Goal: Check status

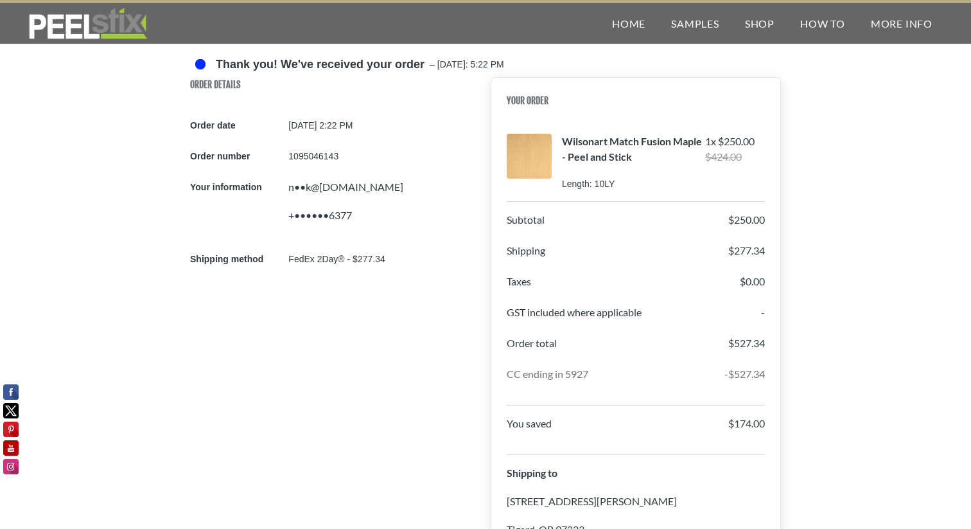
click at [114, 21] on img at bounding box center [88, 24] width 124 height 32
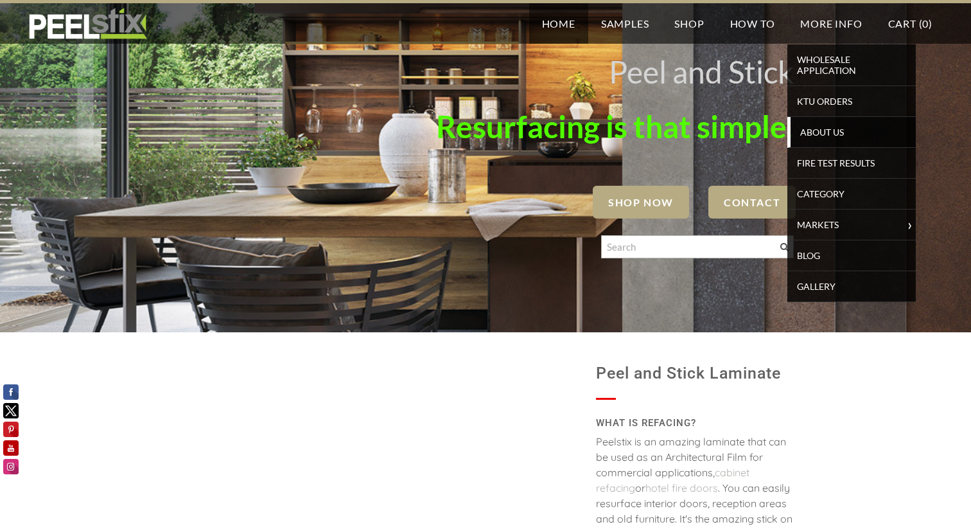
click at [827, 127] on span "About Us" at bounding box center [853, 131] width 119 height 17
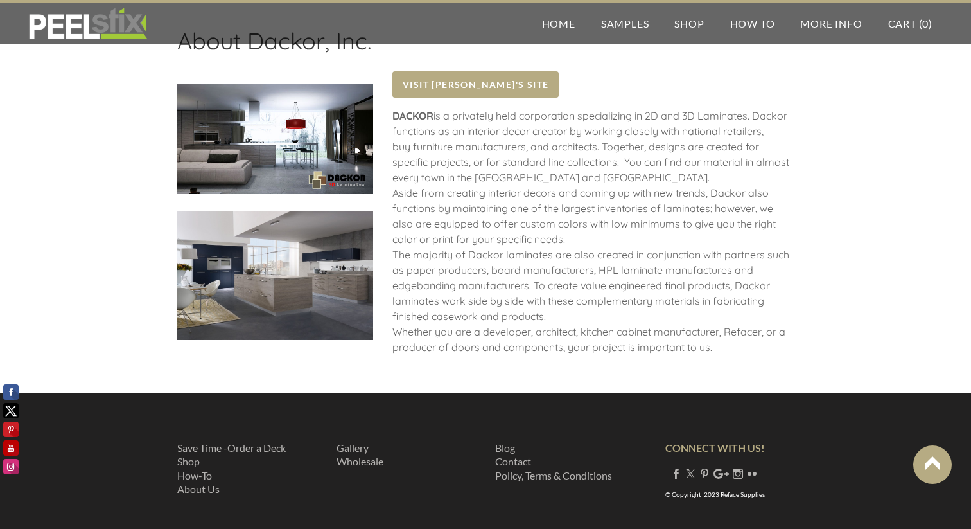
scroll to position [1550, 0]
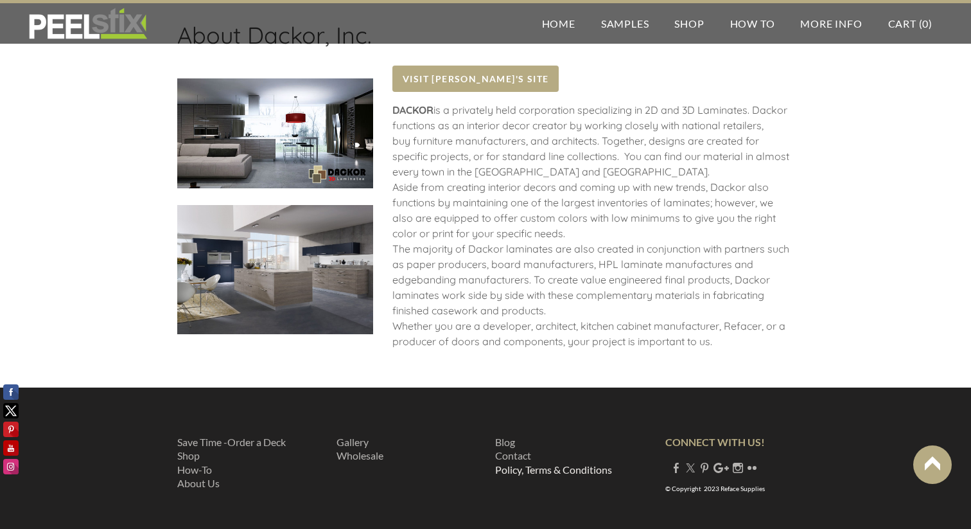
click at [531, 463] on link "Policy, Terms & Conditions" at bounding box center [553, 469] width 117 height 12
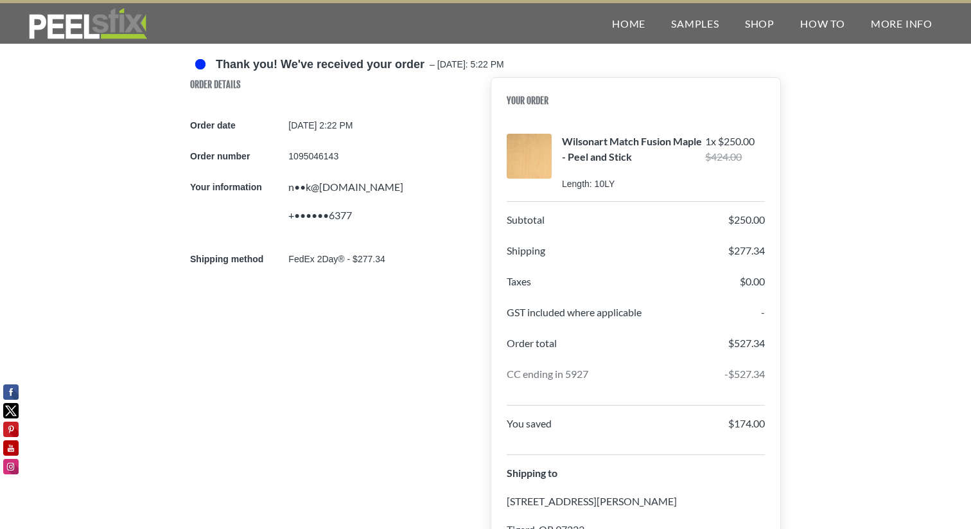
drag, startPoint x: 286, startPoint y: 157, endPoint x: 349, endPoint y: 156, distance: 62.3
click at [349, 156] on div "Order number 1095046143" at bounding box center [335, 155] width 290 height 15
copy div "1095046143"
